Goal: Information Seeking & Learning: Learn about a topic

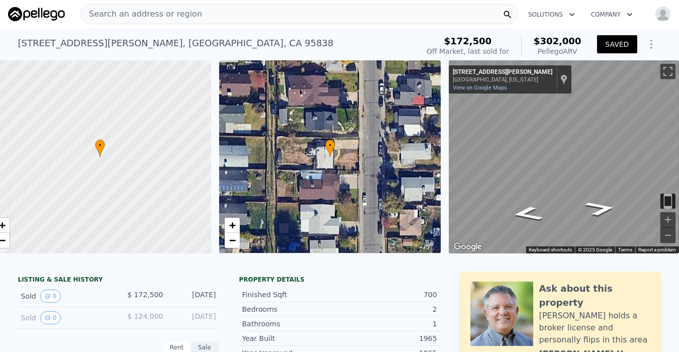
click at [148, 11] on span "Search an address or region" at bounding box center [141, 14] width 121 height 12
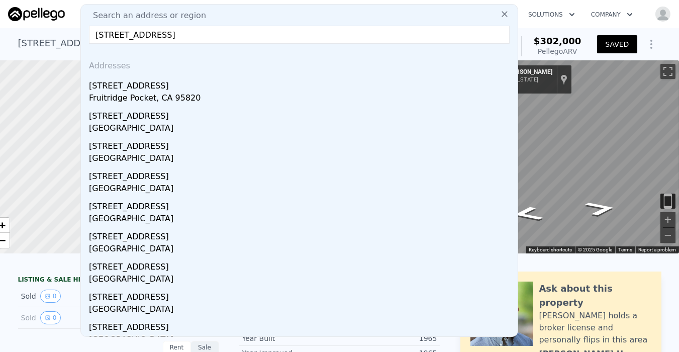
click at [238, 36] on input "[STREET_ADDRESS]" at bounding box center [299, 35] width 421 height 18
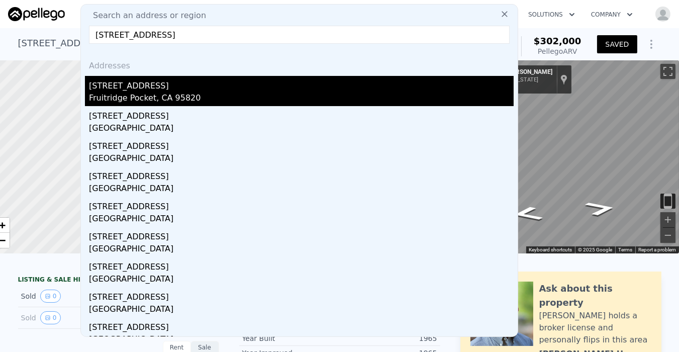
type input "[STREET_ADDRESS]"
click at [109, 90] on div "[STREET_ADDRESS]" at bounding box center [301, 84] width 425 height 16
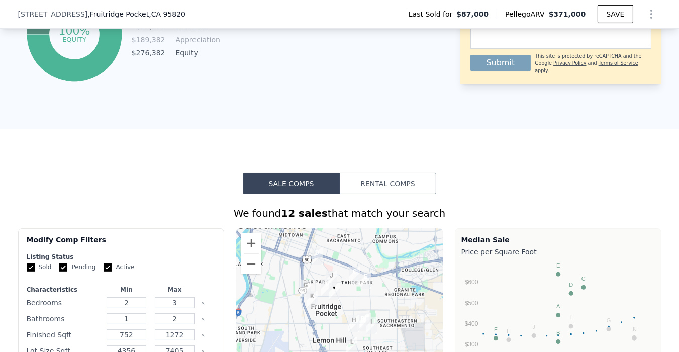
scroll to position [722, 0]
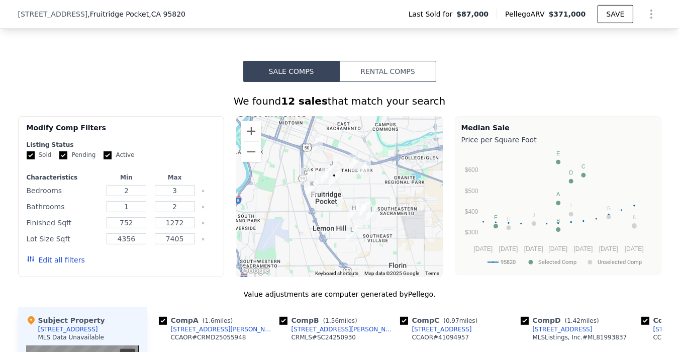
click at [27, 261] on icon "button" at bounding box center [30, 259] width 7 height 6
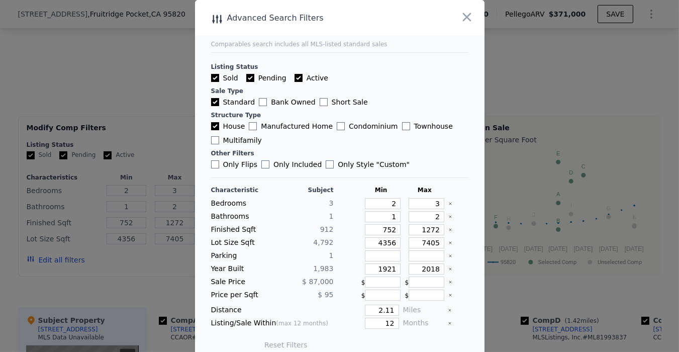
click at [294, 77] on input "Active" at bounding box center [298, 78] width 8 height 8
checkbox input "false"
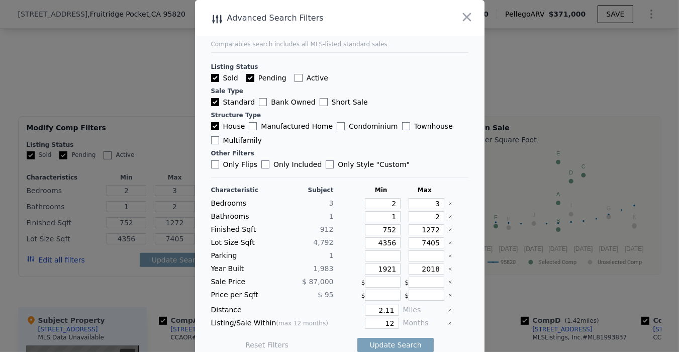
checkbox input "false"
click at [246, 76] on input "Pending" at bounding box center [250, 78] width 8 height 8
checkbox input "false"
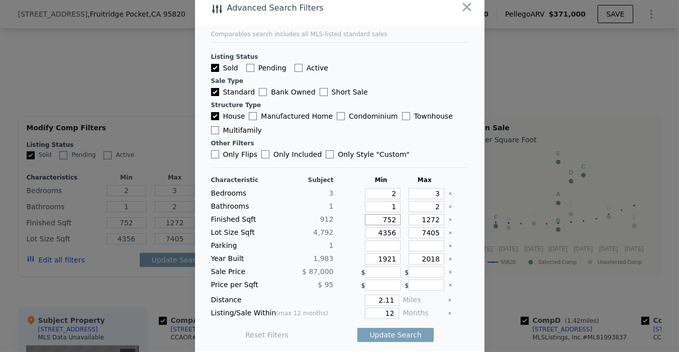
drag, startPoint x: 359, startPoint y: 218, endPoint x: 402, endPoint y: 215, distance: 42.8
click at [402, 215] on div "Finished Sqft [PHONE_NUMBER]" at bounding box center [339, 219] width 257 height 11
drag, startPoint x: 414, startPoint y: 217, endPoint x: 469, endPoint y: 210, distance: 56.2
click at [469, 210] on main "Comparables search includes all MLS-listed standard sales Listing Status Sold P…" at bounding box center [339, 170] width 289 height 361
click at [400, 227] on div "Lot Size Sqft 4,792 4356 7405" at bounding box center [339, 232] width 257 height 11
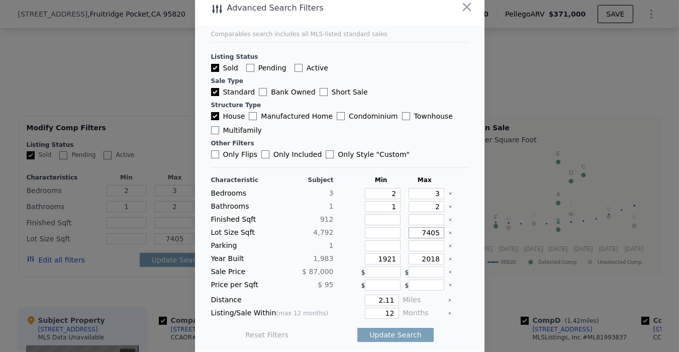
drag, startPoint x: 409, startPoint y: 229, endPoint x: 483, endPoint y: 227, distance: 73.9
click at [483, 227] on div "​ Advanced Search Filters Comparables search includes all MLS-listed standard s…" at bounding box center [339, 172] width 679 height 365
drag, startPoint x: 362, startPoint y: 259, endPoint x: 409, endPoint y: 257, distance: 47.8
click at [409, 257] on div "Year Built 1,983 1921 2018" at bounding box center [339, 258] width 257 height 11
drag, startPoint x: 407, startPoint y: 257, endPoint x: 442, endPoint y: 253, distance: 35.4
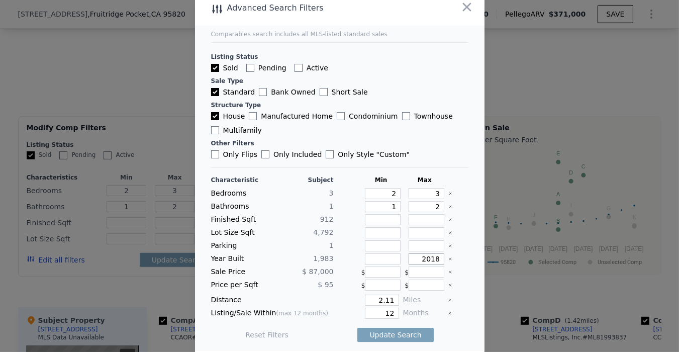
click at [442, 253] on div "Year Built 1,983 2018" at bounding box center [339, 258] width 257 height 11
type input "2005"
drag, startPoint x: 365, startPoint y: 296, endPoint x: 434, endPoint y: 290, distance: 69.6
click at [434, 290] on div "Characteristic Subject Min Max Bedrooms 3 2 3 Bathrooms 1 1 2 Finished Sqft 912…" at bounding box center [339, 262] width 257 height 173
type input "1"
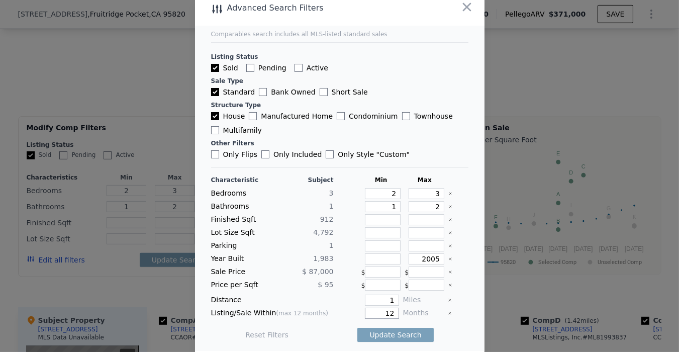
drag, startPoint x: 374, startPoint y: 307, endPoint x: 388, endPoint y: 305, distance: 14.1
click at [388, 307] on div "Listing/Sale Within (max 12 months) 12 Months" at bounding box center [339, 312] width 257 height 11
type input "6"
click at [392, 329] on button "Update Search" at bounding box center [395, 335] width 76 height 14
checkbox input "false"
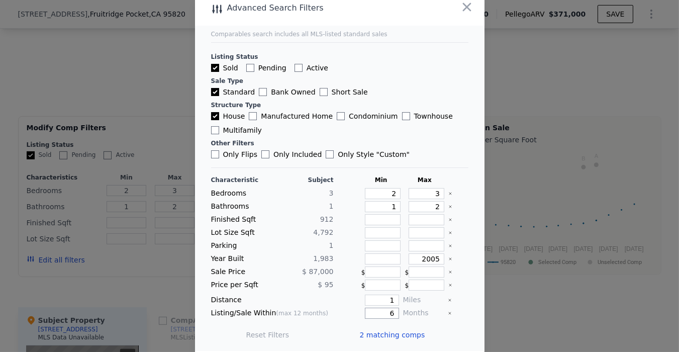
drag, startPoint x: 377, startPoint y: 310, endPoint x: 424, endPoint y: 309, distance: 46.7
click at [424, 309] on div "Listing/Sale Within (max 12 months) 6 Months" at bounding box center [339, 312] width 257 height 11
click at [463, 308] on main "Comparables search includes all MLS-listed standard sales Listing Status Sold P…" at bounding box center [339, 170] width 289 height 361
click at [373, 332] on button "Update Search" at bounding box center [395, 335] width 76 height 14
drag, startPoint x: 376, startPoint y: 312, endPoint x: 404, endPoint y: 310, distance: 28.2
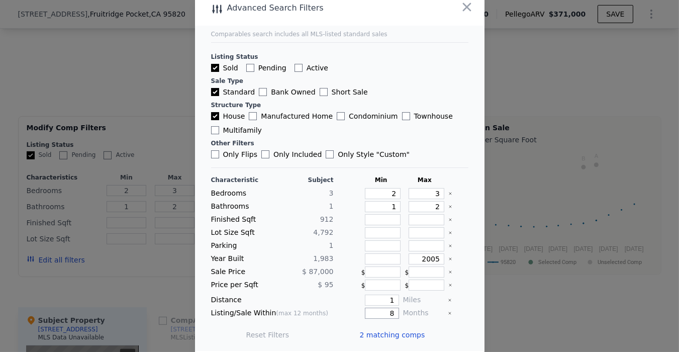
click at [404, 310] on div "Listing/Sale Within (max 12 months) 8 Months" at bounding box center [339, 312] width 257 height 11
click at [457, 295] on main "Comparables search includes all MLS-listed standard sales Listing Status Sold P…" at bounding box center [339, 170] width 289 height 361
click at [390, 332] on button "Update Search" at bounding box center [395, 335] width 76 height 14
drag, startPoint x: 377, startPoint y: 314, endPoint x: 384, endPoint y: 313, distance: 7.6
click at [384, 313] on input "10" at bounding box center [382, 312] width 34 height 11
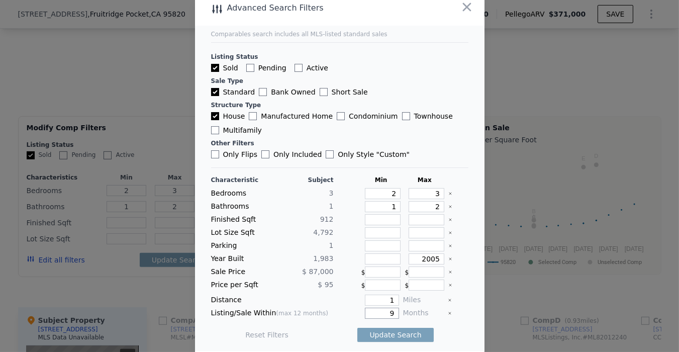
type input "9"
click at [454, 312] on div at bounding box center [458, 312] width 21 height 11
click at [389, 328] on button "Update Search" at bounding box center [395, 335] width 76 height 14
click at [373, 330] on span "5 matching comps" at bounding box center [392, 335] width 65 height 10
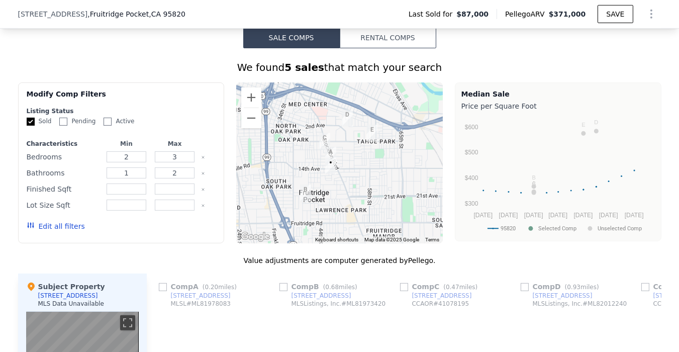
scroll to position [797, 0]
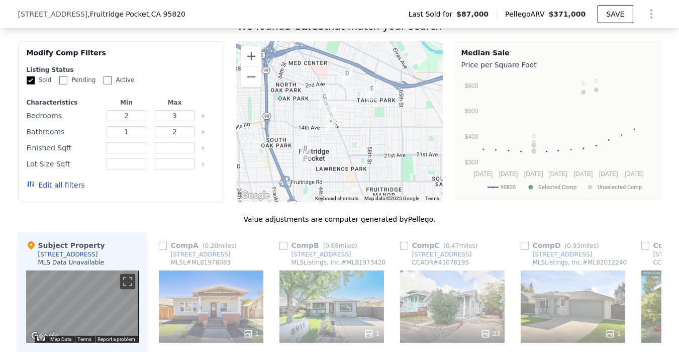
click at [159, 250] on input "checkbox" at bounding box center [163, 246] width 8 height 8
checkbox input "true"
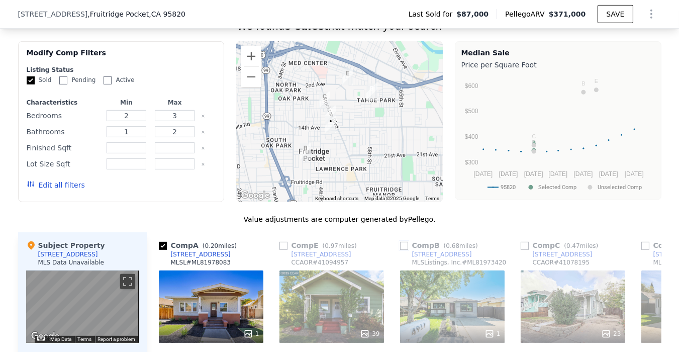
click at [400, 250] on input "checkbox" at bounding box center [404, 246] width 8 height 8
checkbox input "true"
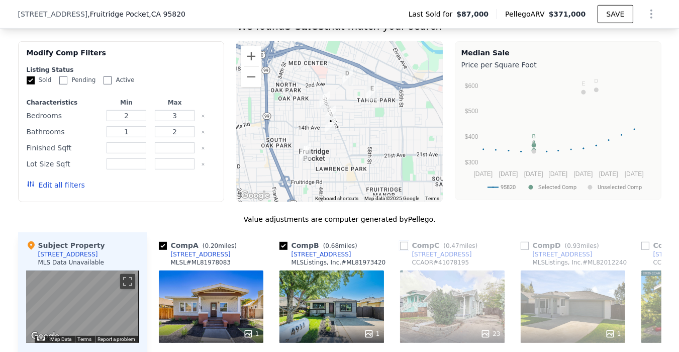
click at [400, 250] on input "checkbox" at bounding box center [404, 246] width 8 height 8
checkbox input "true"
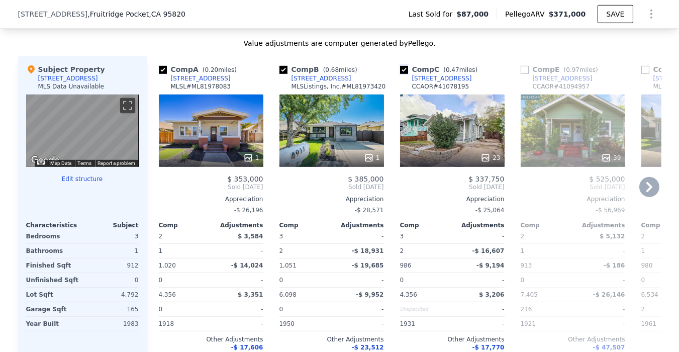
scroll to position [964, 0]
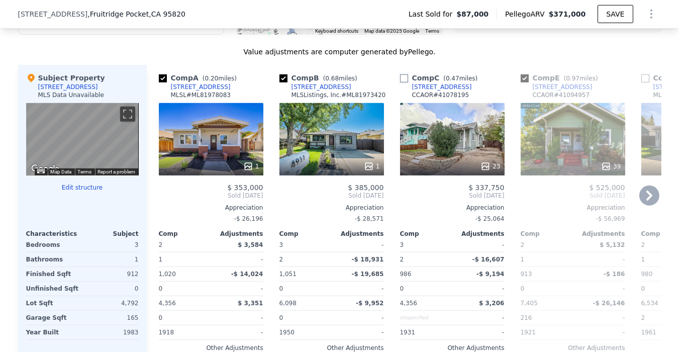
checkbox input "true"
type input "752"
type input "1272"
type input "4356"
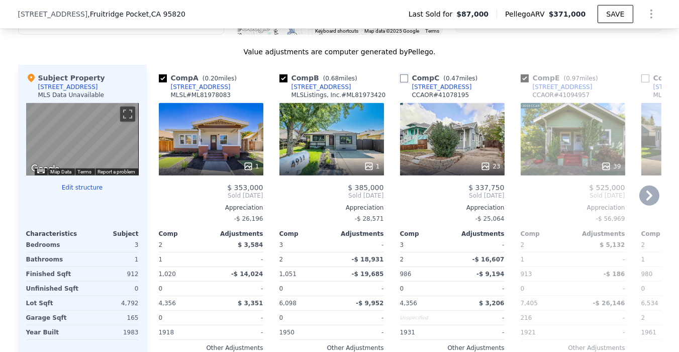
type input "7405"
checkbox input "false"
checkbox input "true"
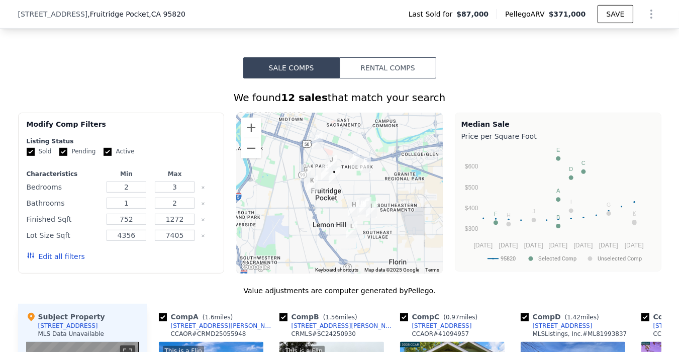
scroll to position [837, 0]
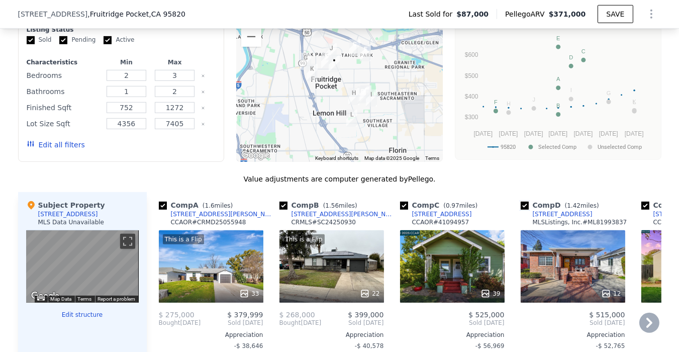
click at [523, 210] on input "checkbox" at bounding box center [525, 205] width 8 height 8
checkbox input "false"
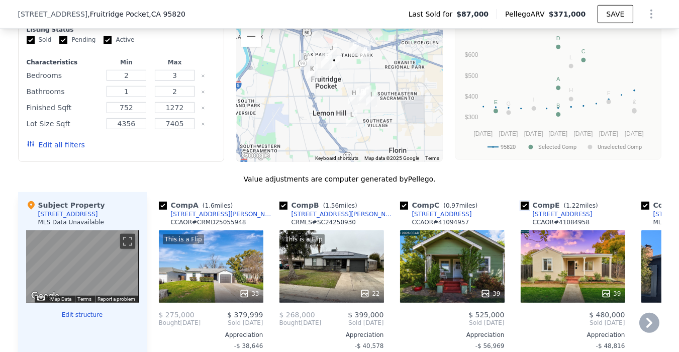
click at [521, 210] on input "checkbox" at bounding box center [525, 205] width 8 height 8
checkbox input "false"
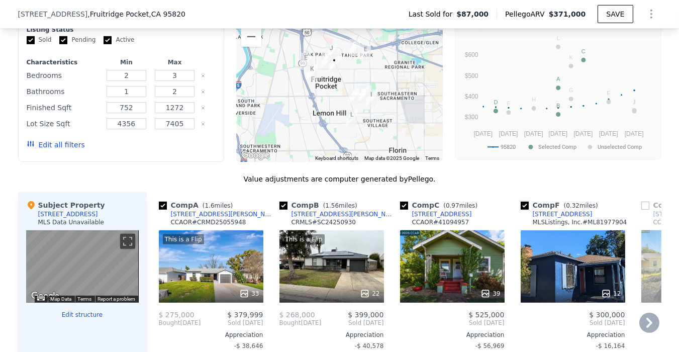
click at [521, 210] on input "checkbox" at bounding box center [525, 205] width 8 height 8
checkbox input "false"
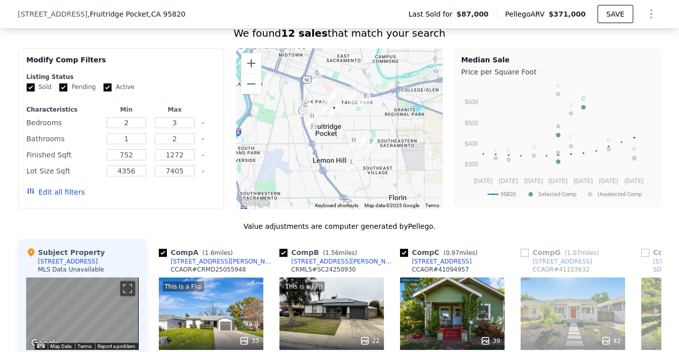
scroll to position [781, 0]
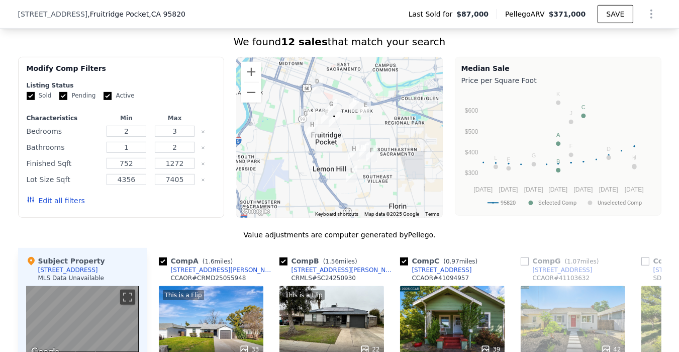
click at [27, 203] on icon "button" at bounding box center [31, 199] width 8 height 8
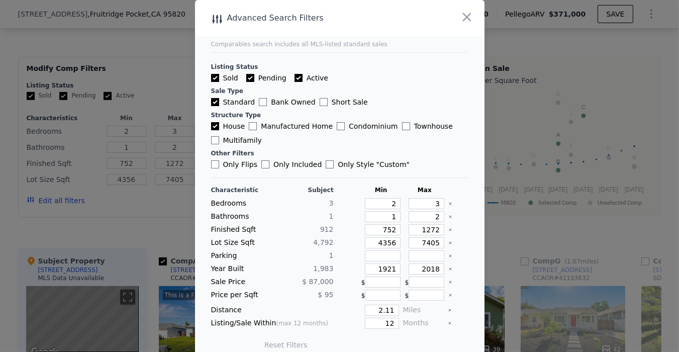
click at [294, 78] on input "Active" at bounding box center [298, 78] width 8 height 8
checkbox input "false"
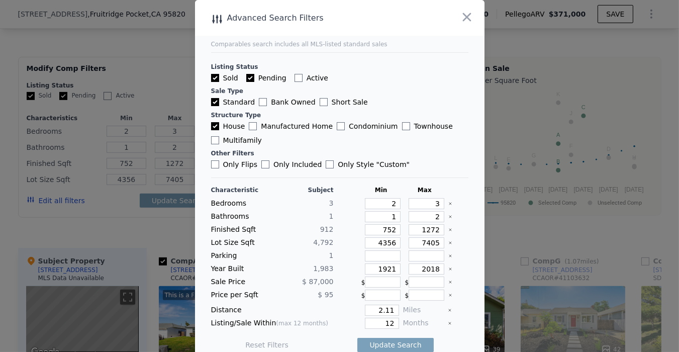
drag, startPoint x: 242, startPoint y: 76, endPoint x: 315, endPoint y: 85, distance: 73.0
click at [246, 74] on input "Pending" at bounding box center [250, 78] width 8 height 8
checkbox input "false"
drag, startPoint x: 374, startPoint y: 225, endPoint x: 414, endPoint y: 222, distance: 40.3
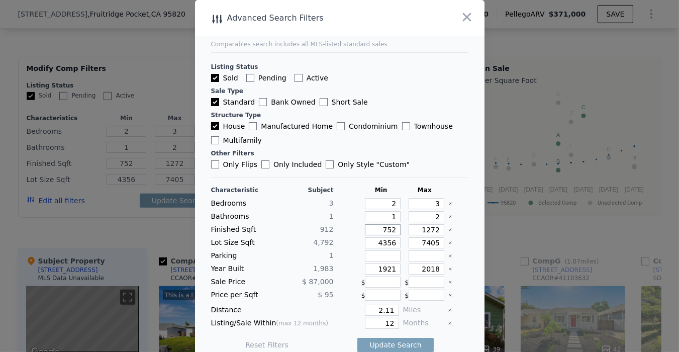
click at [414, 222] on div "Characteristic Subject Min Max Bedrooms 3 2 3 Bathrooms 1 1 2 Finished Sqft [PH…" at bounding box center [339, 272] width 257 height 173
drag, startPoint x: 412, startPoint y: 230, endPoint x: 503, endPoint y: 224, distance: 91.2
click at [503, 223] on div "​ Advanced Search Filters Comparables search includes all MLS-listed standard s…" at bounding box center [339, 182] width 679 height 365
drag, startPoint x: 367, startPoint y: 242, endPoint x: 400, endPoint y: 236, distance: 33.2
click at [400, 237] on div "Lot Size Sqft 4,792 4356 7405" at bounding box center [339, 242] width 257 height 11
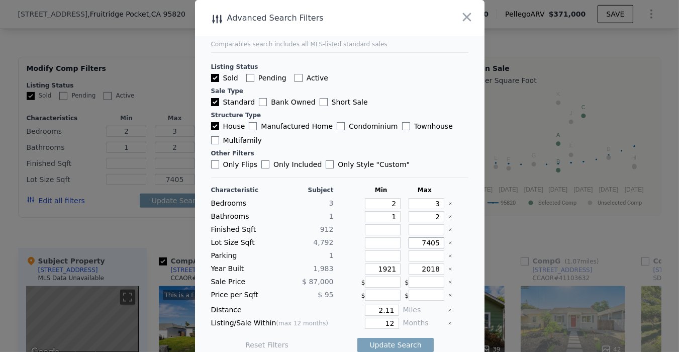
drag, startPoint x: 405, startPoint y: 243, endPoint x: 454, endPoint y: 238, distance: 49.5
click at [454, 238] on div "Lot Size Sqft 4,792 7405" at bounding box center [339, 242] width 257 height 11
drag, startPoint x: 418, startPoint y: 218, endPoint x: 463, endPoint y: 216, distance: 45.2
click at [464, 216] on main "Comparables search includes all MLS-listed standard sales Listing Status Sold P…" at bounding box center [339, 180] width 289 height 361
type input "1"
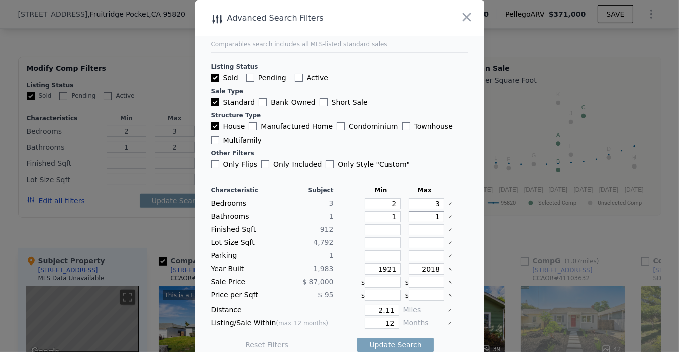
type input "1"
drag, startPoint x: 411, startPoint y: 264, endPoint x: 448, endPoint y: 264, distance: 37.2
click at [448, 264] on div "Year Built 1,983 1921 2018" at bounding box center [339, 268] width 257 height 11
type input "2005"
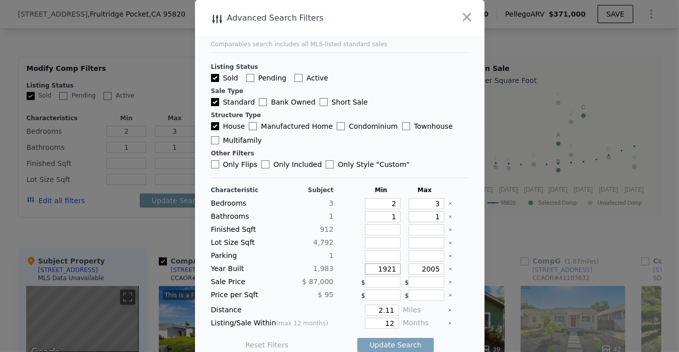
drag, startPoint x: 370, startPoint y: 267, endPoint x: 393, endPoint y: 264, distance: 23.3
click at [393, 264] on div "Year Built 1,983 1921 2005" at bounding box center [339, 268] width 257 height 11
drag, startPoint x: 372, startPoint y: 306, endPoint x: 412, endPoint y: 300, distance: 39.7
click at [412, 300] on div "Characteristic Subject Min Max Bedrooms 3 2 3 Bathrooms 1 1 1 Finished Sqft 912…" at bounding box center [339, 272] width 257 height 173
type input "1"
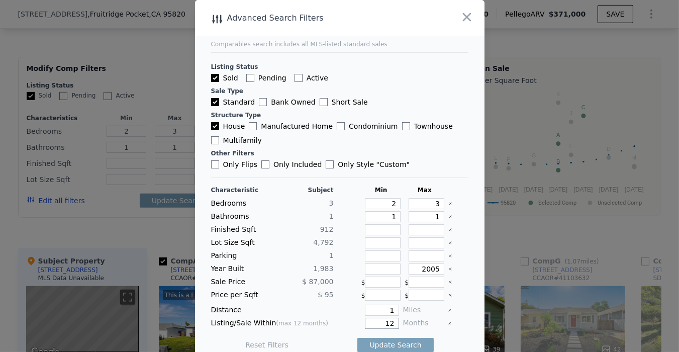
drag, startPoint x: 376, startPoint y: 320, endPoint x: 409, endPoint y: 315, distance: 33.5
click at [409, 318] on div "Listing/Sale Within (max 12 months) 12 Months" at bounding box center [339, 323] width 257 height 11
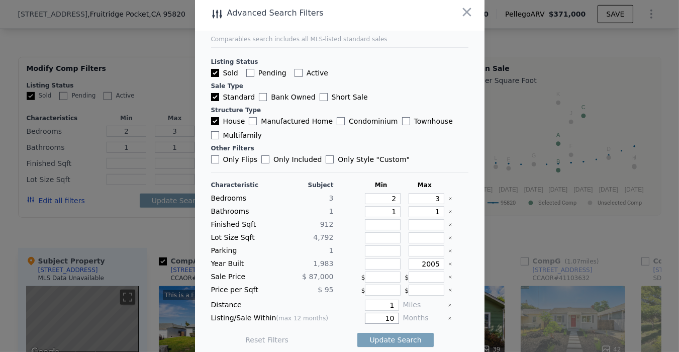
scroll to position [10, 0]
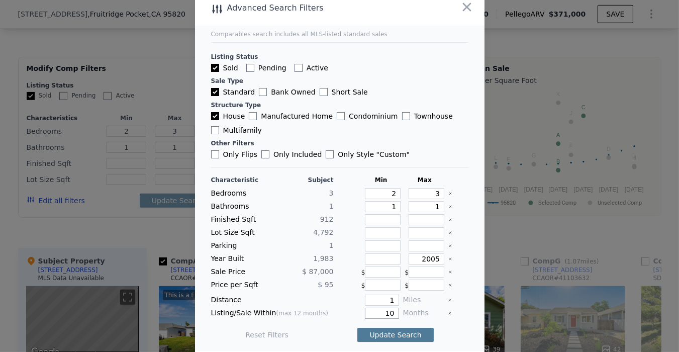
type input "10"
click at [394, 332] on button "Update Search" at bounding box center [395, 335] width 76 height 14
checkbox input "false"
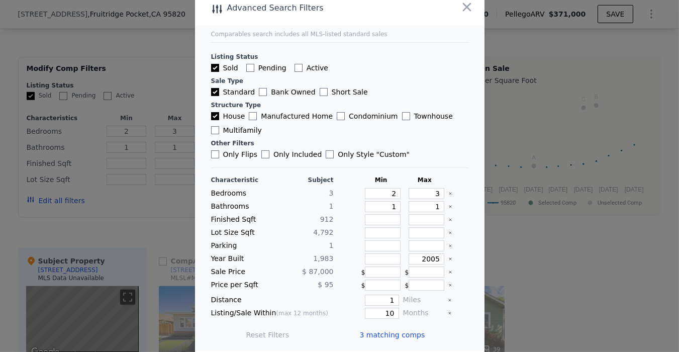
click at [385, 333] on span "3 matching comps" at bounding box center [392, 335] width 65 height 10
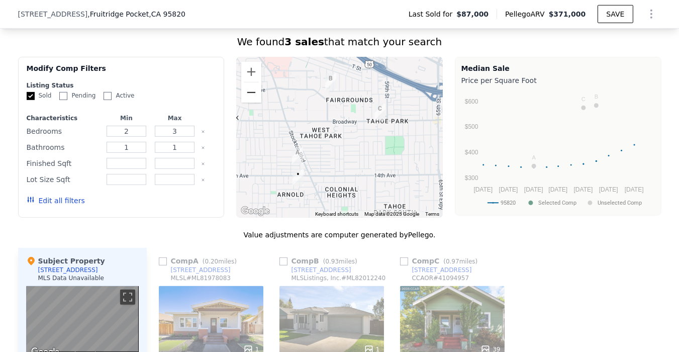
click at [245, 100] on button "Zoom out" at bounding box center [251, 92] width 20 height 20
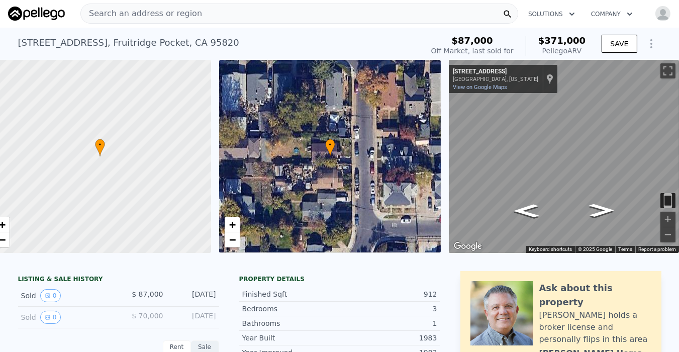
scroll to position [0, 0]
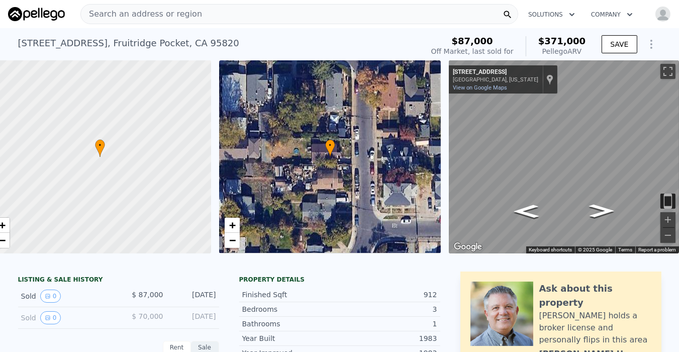
click at [656, 11] on img "button" at bounding box center [663, 14] width 16 height 16
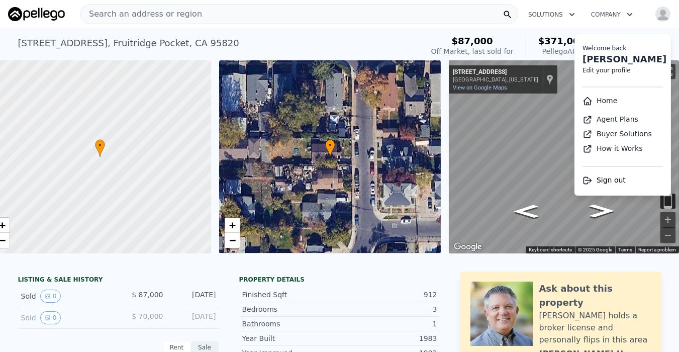
click at [339, 43] on div "[STREET_ADDRESS] Sold [DATE] for $87k (~ARV $371k )" at bounding box center [218, 46] width 401 height 28
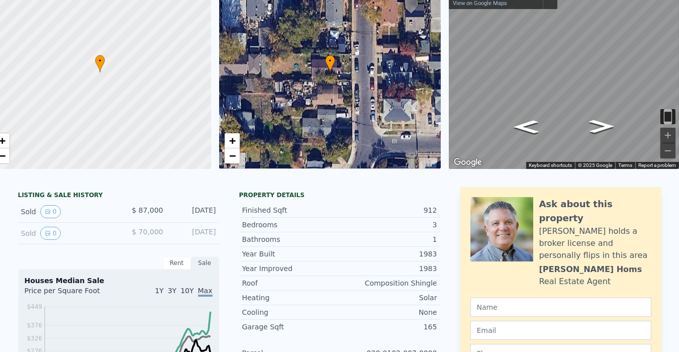
scroll to position [4, 0]
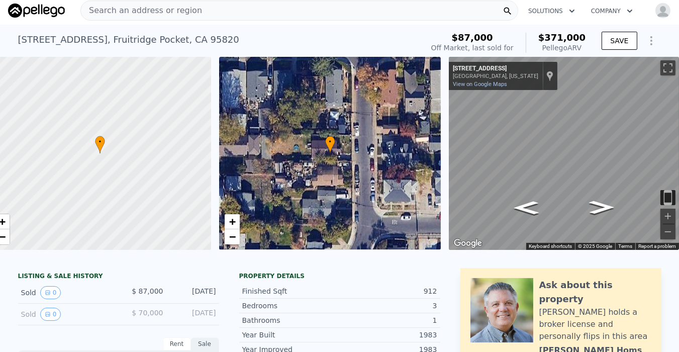
checkbox input "true"
type input "2"
type input "752"
type input "1272"
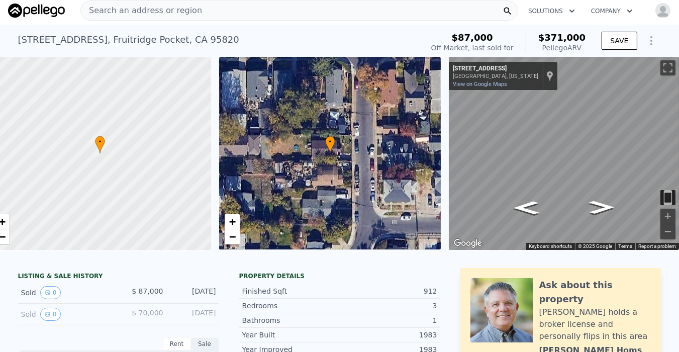
type input "4356"
type input "7405"
checkbox input "true"
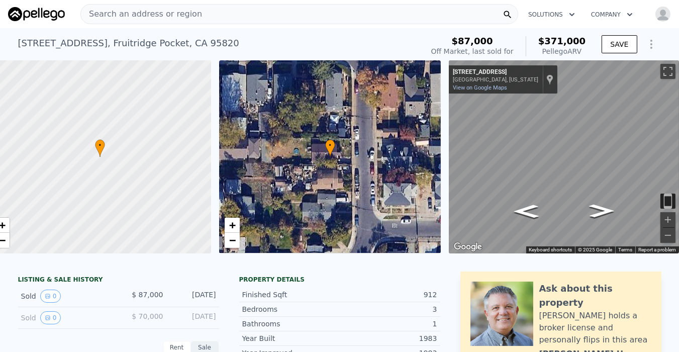
click at [99, 13] on span "Search an address or region" at bounding box center [141, 14] width 121 height 12
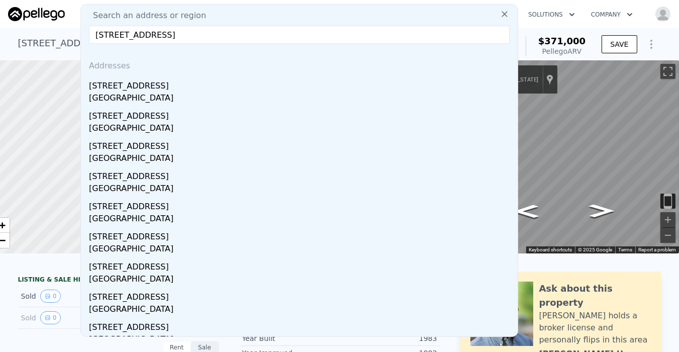
click at [259, 36] on input "[STREET_ADDRESS]" at bounding box center [299, 35] width 421 height 18
type input "[STREET_ADDRESS]"
click at [501, 14] on icon at bounding box center [504, 14] width 6 height 6
